Goal: Find contact information: Find contact information

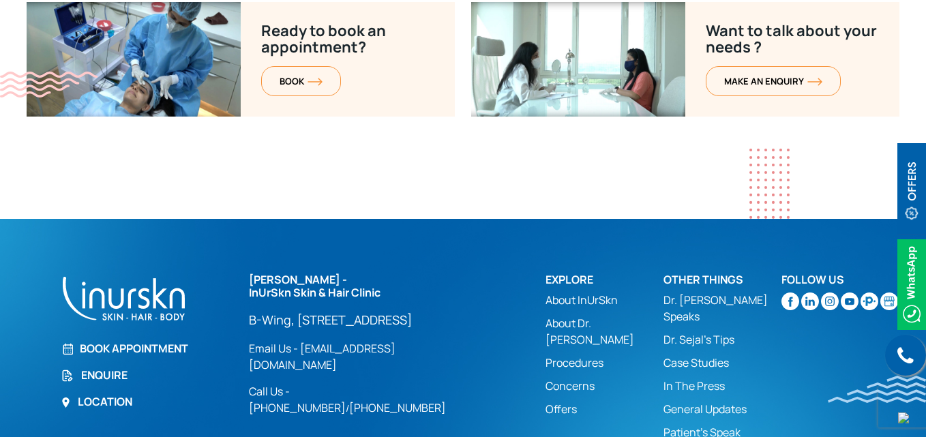
scroll to position [5577, 0]
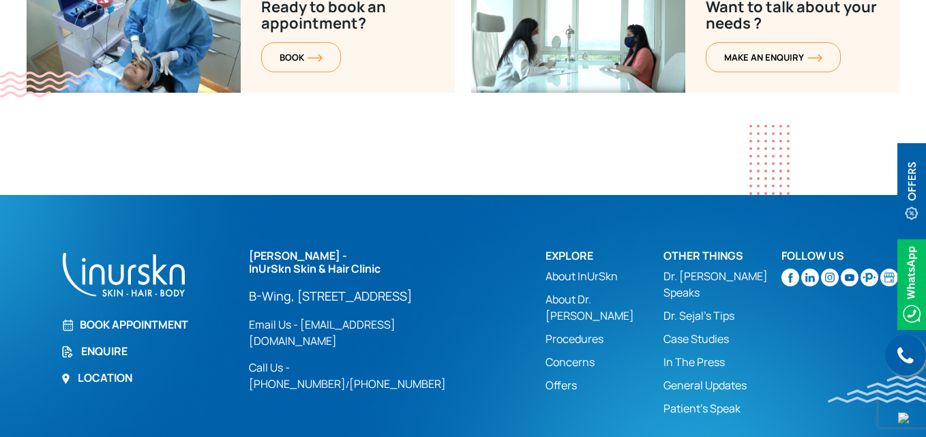
click at [330, 319] on link "Email Us - [EMAIL_ADDRESS][DOMAIN_NAME]" at bounding box center [362, 332] width 226 height 33
click at [327, 319] on link "Email Us - [EMAIL_ADDRESS][DOMAIN_NAME]" at bounding box center [362, 332] width 226 height 33
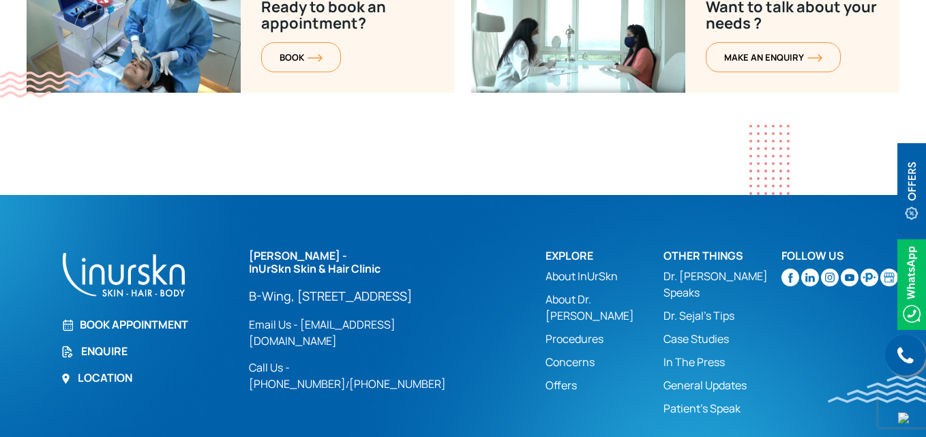
drag, startPoint x: 380, startPoint y: 319, endPoint x: 319, endPoint y: 319, distance: 61.4
drag, startPoint x: 319, startPoint y: 319, endPoint x: 295, endPoint y: 271, distance: 52.8
click at [295, 288] on p "B-Wing, [STREET_ADDRESS]" at bounding box center [362, 296] width 226 height 16
click at [337, 320] on link "Email Us - [EMAIL_ADDRESS][DOMAIN_NAME]" at bounding box center [362, 332] width 226 height 33
drag, startPoint x: 375, startPoint y: 348, endPoint x: 311, endPoint y: 351, distance: 64.2
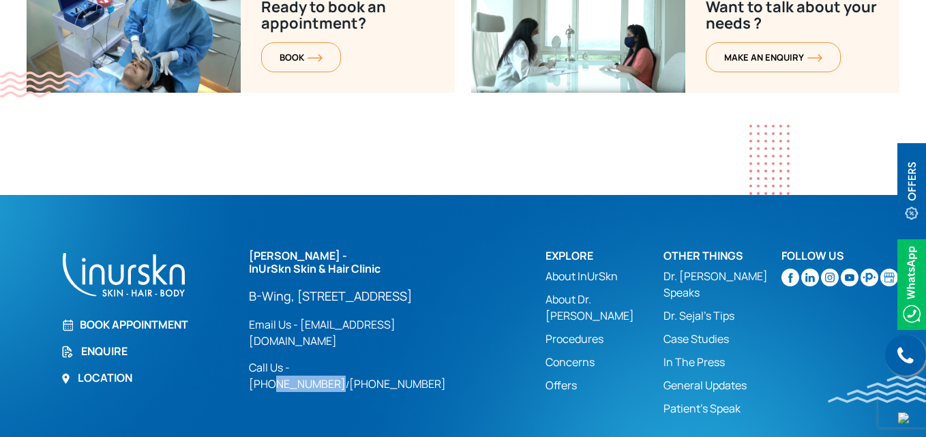
click at [311, 351] on div "[PERSON_NAME] - InUrSkn Skin & Hair Clinic [GEOGRAPHIC_DATA][STREET_ADDRESS] Lo…" at bounding box center [389, 321] width 280 height 143
copy link "9819286930"
